Goal: Use online tool/utility

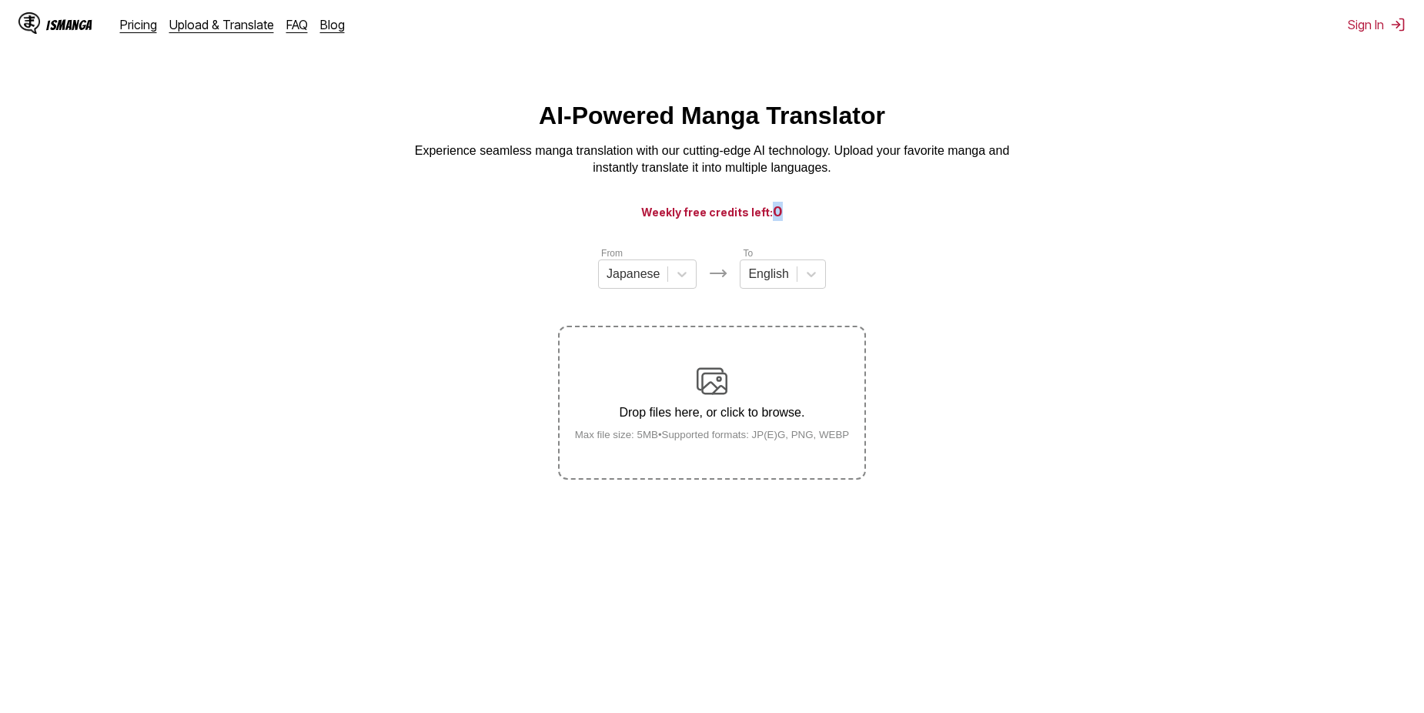
drag, startPoint x: 788, startPoint y: 217, endPoint x: 771, endPoint y: 217, distance: 16.9
click at [771, 217] on h3 "Weekly free credits left: 0" at bounding box center [712, 211] width 1351 height 19
drag, startPoint x: 771, startPoint y: 217, endPoint x: 1044, endPoint y: 281, distance: 280.7
click at [1043, 280] on section "From Japanese To English Drop files here, or click to browse. Max file size: 5M…" at bounding box center [712, 363] width 1400 height 234
click at [1044, 281] on section "From Japanese To English Drop files here, or click to browse. Max file size: 5M…" at bounding box center [712, 363] width 1400 height 234
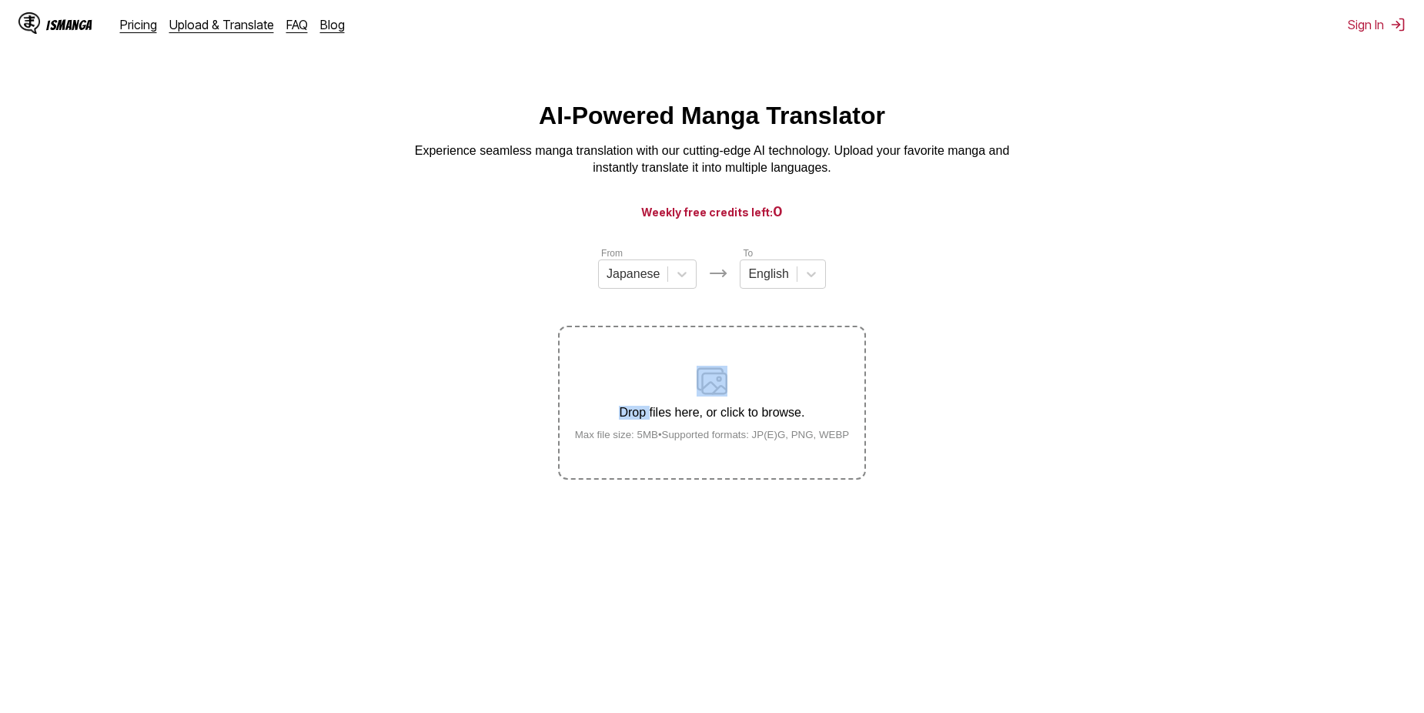
drag, startPoint x: 1044, startPoint y: 281, endPoint x: 992, endPoint y: 310, distance: 59.3
click at [998, 306] on section "From Japanese To English Drop files here, or click to browse. Max file size: 5M…" at bounding box center [712, 363] width 1400 height 234
